Goal: Information Seeking & Learning: Learn about a topic

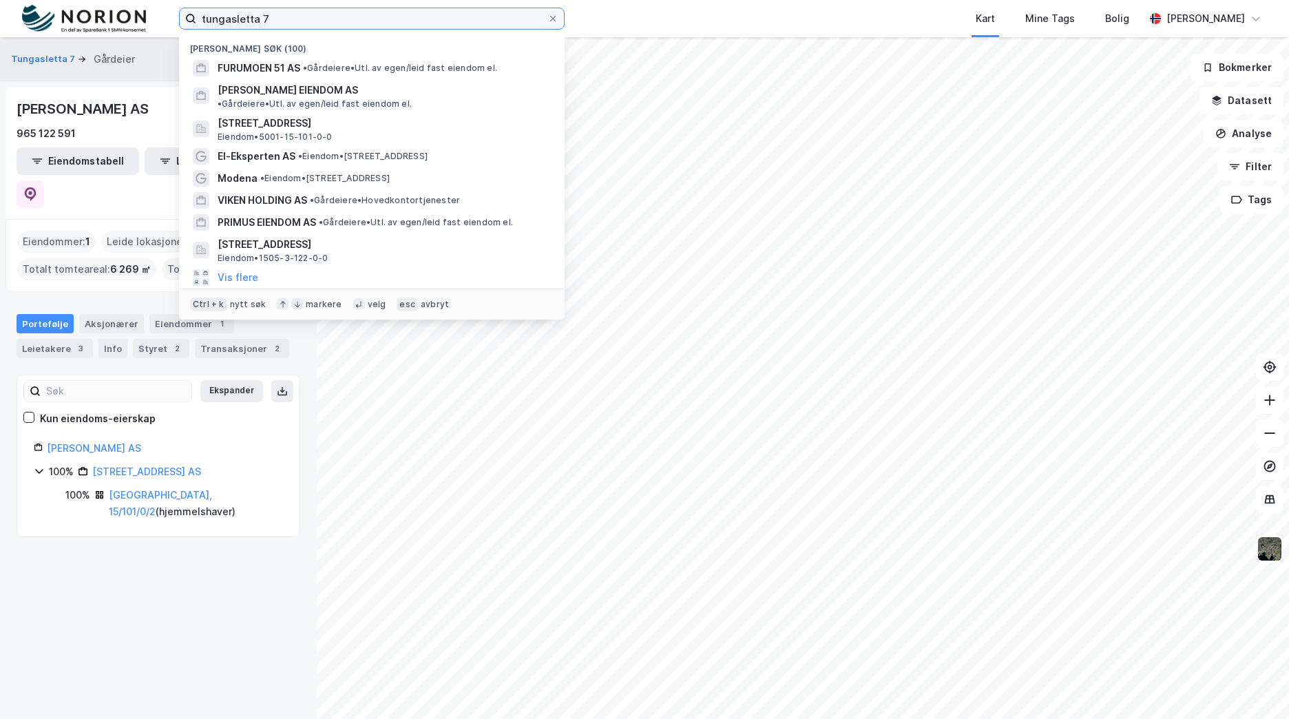
drag, startPoint x: 296, startPoint y: 19, endPoint x: 96, endPoint y: -11, distance: 202.7
click at [96, 0] on html "tungasletta 7 Nylige søk (100) FURUMOEN 51 AS • Gårdeiere • Utl. av egen/leid f…" at bounding box center [644, 359] width 1289 height 719
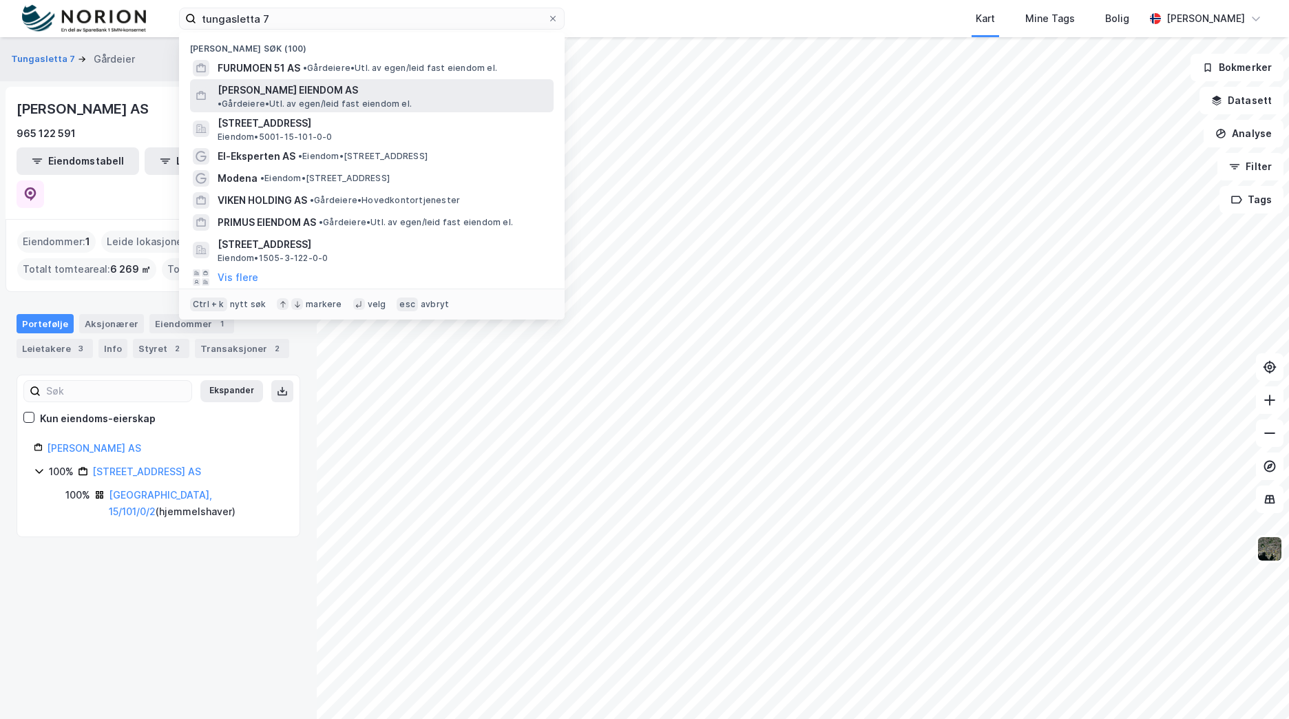
click at [313, 92] on span "[PERSON_NAME] EIENDOM AS" at bounding box center [288, 90] width 140 height 17
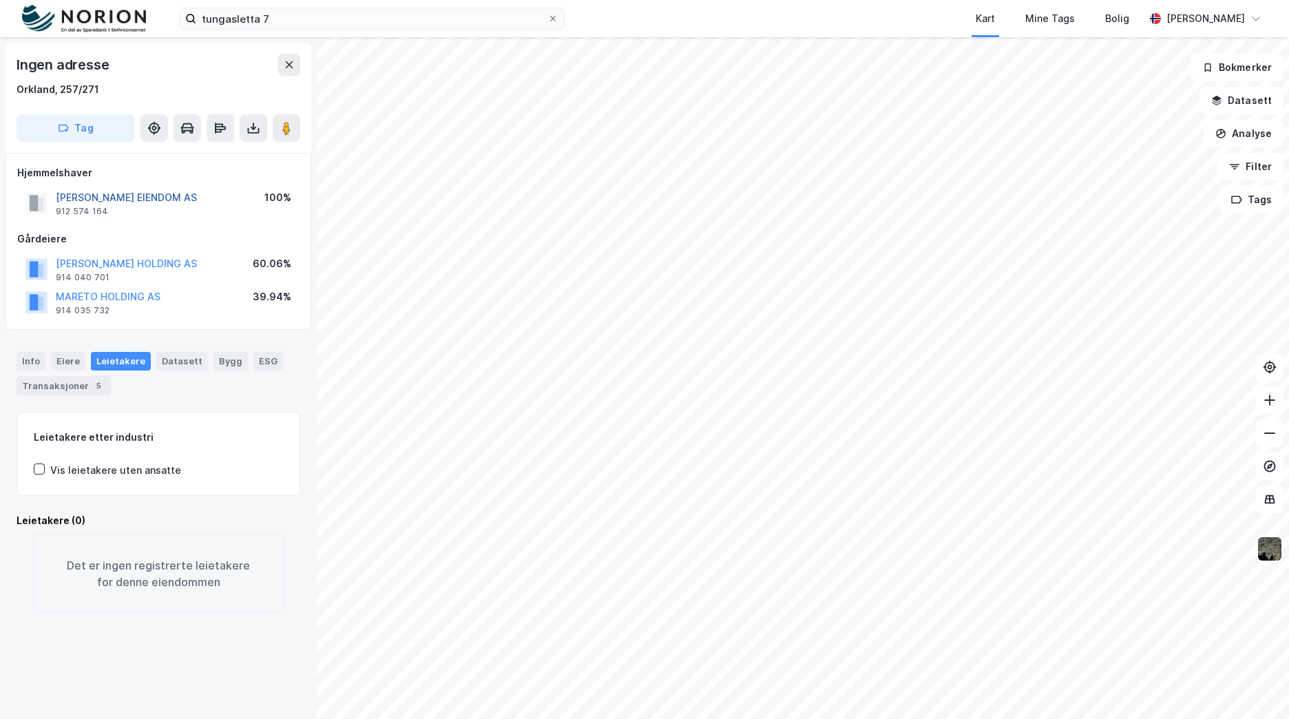
click at [0, 0] on button "[PERSON_NAME] EIENDOM AS" at bounding box center [0, 0] width 0 height 0
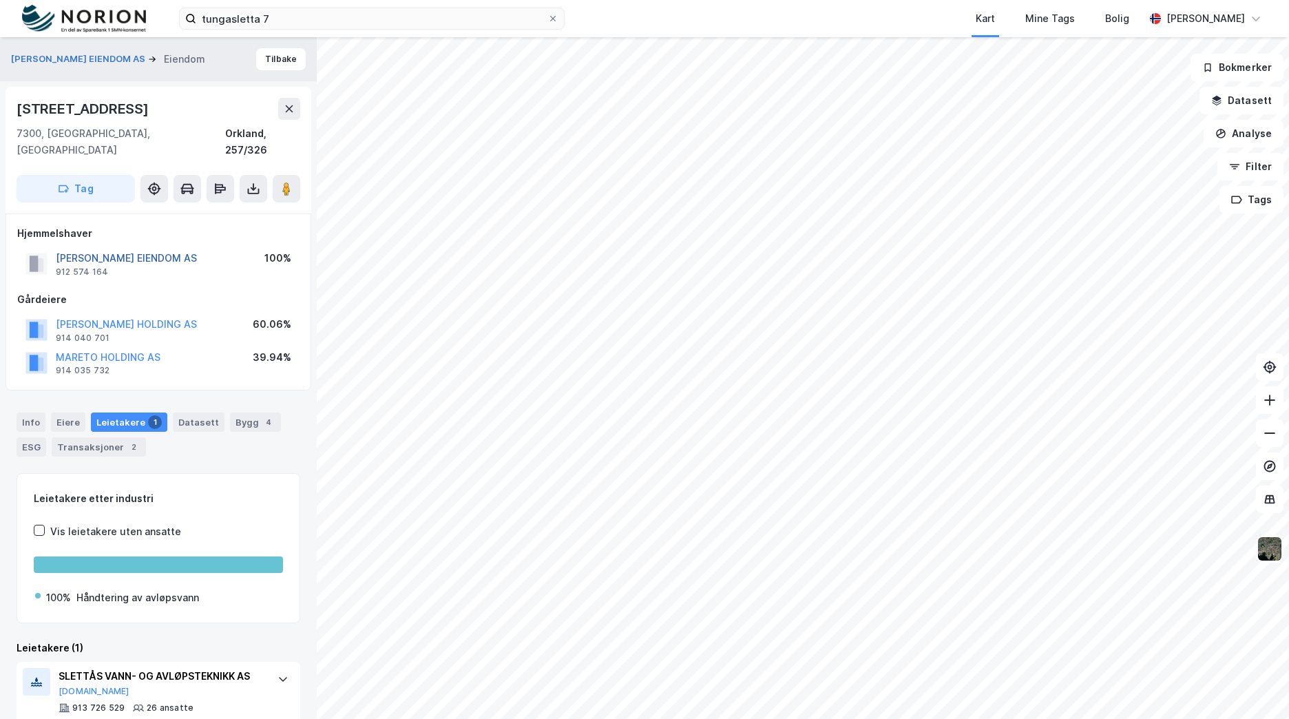
click at [0, 0] on button "[PERSON_NAME] EIENDOM AS" at bounding box center [0, 0] width 0 height 0
